Goal: Information Seeking & Learning: Learn about a topic

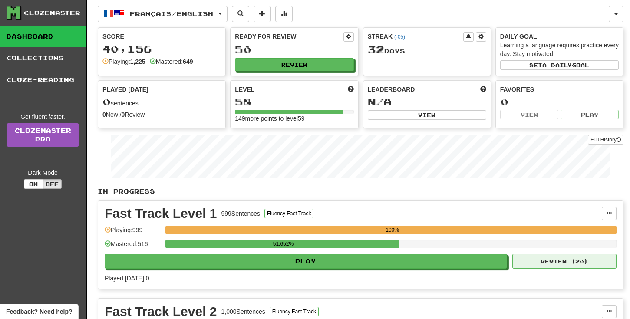
click at [551, 259] on button "Review ( 20 )" at bounding box center [565, 261] width 104 height 15
select select "**"
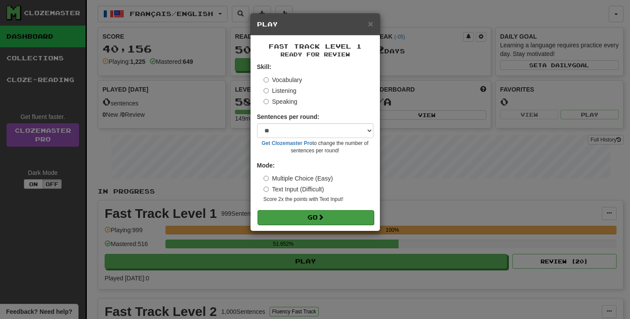
click at [318, 215] on button "Go" at bounding box center [316, 217] width 116 height 15
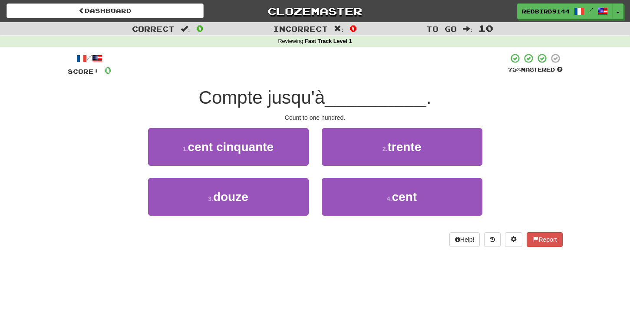
click at [36, 279] on div "Dashboard Clozemaster RedBird9144 / Toggle Dropdown Dashboard Leaderboard Activ…" at bounding box center [315, 159] width 630 height 319
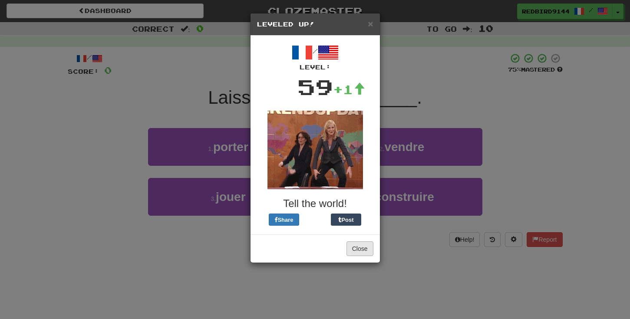
click at [359, 251] on button "Close" at bounding box center [360, 248] width 27 height 15
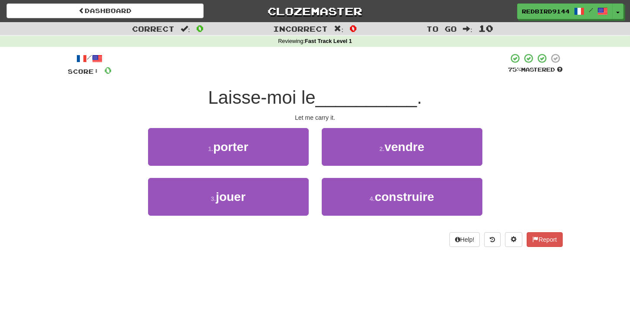
click at [46, 213] on div "Correct : 0 Incorrect : 0 To go : 10 Reviewing : Fast Track Level 1 / Score: 0 …" at bounding box center [315, 140] width 630 height 237
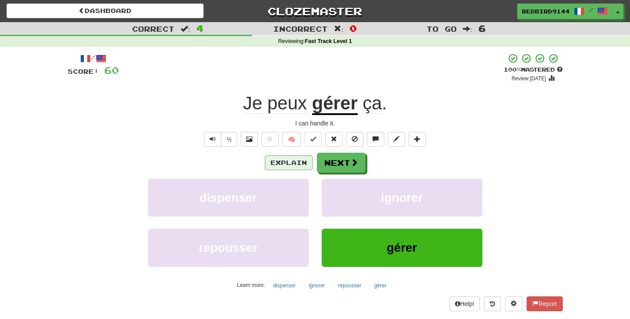
click at [280, 159] on button "Explain" at bounding box center [289, 162] width 48 height 15
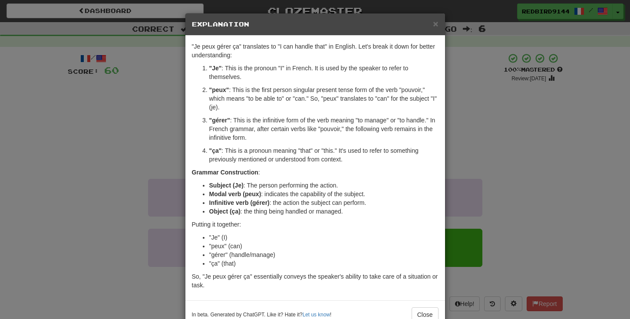
click at [546, 131] on div "× Explanation "Je peux gérer ça" translates to "I can handle that" in English. …" at bounding box center [315, 159] width 630 height 319
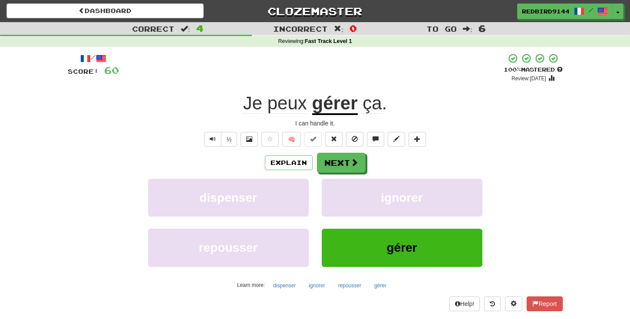
click at [427, 243] on button "gérer" at bounding box center [402, 248] width 161 height 38
